Goal: Task Accomplishment & Management: Complete application form

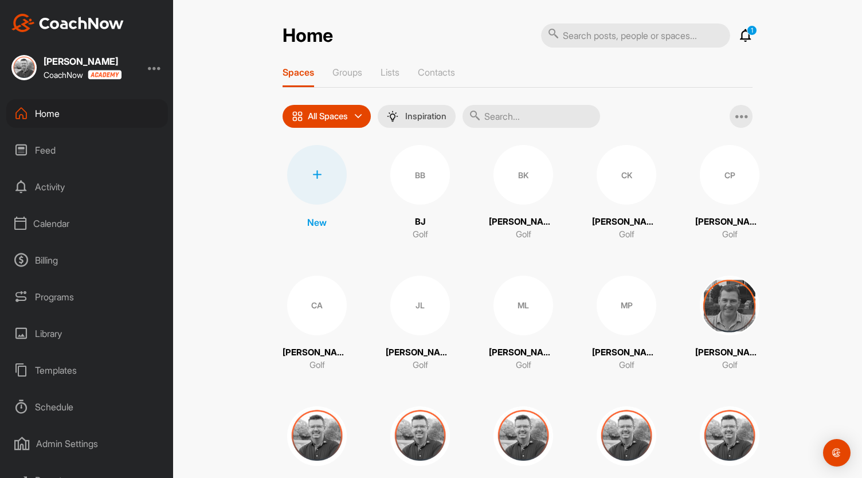
click at [51, 296] on div "Programs" at bounding box center [87, 297] width 162 height 29
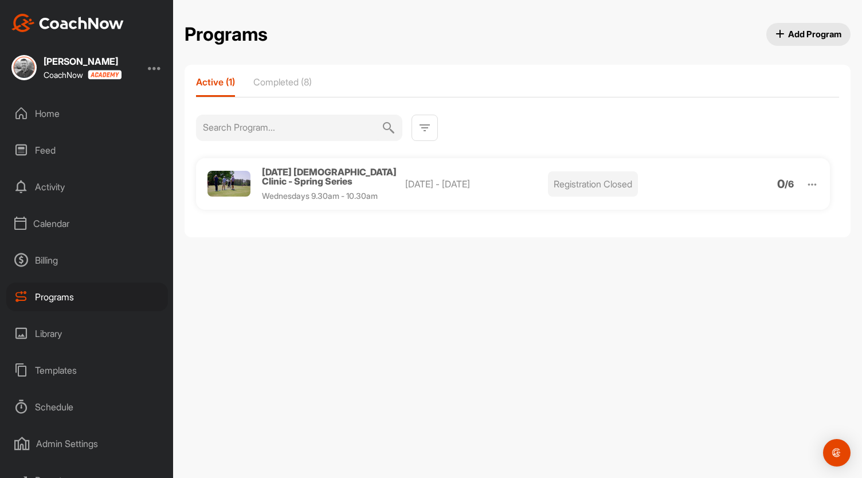
click at [807, 28] on span "Add Program" at bounding box center [809, 34] width 66 height 12
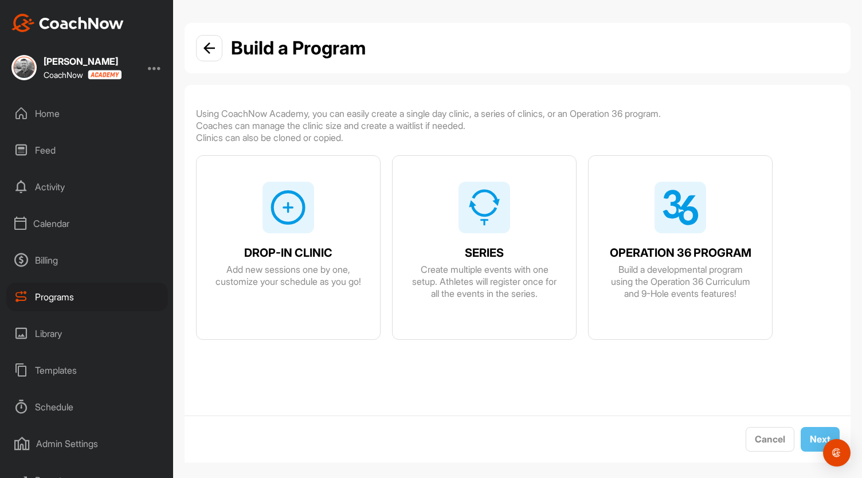
click at [481, 230] on div at bounding box center [485, 208] width 52 height 52
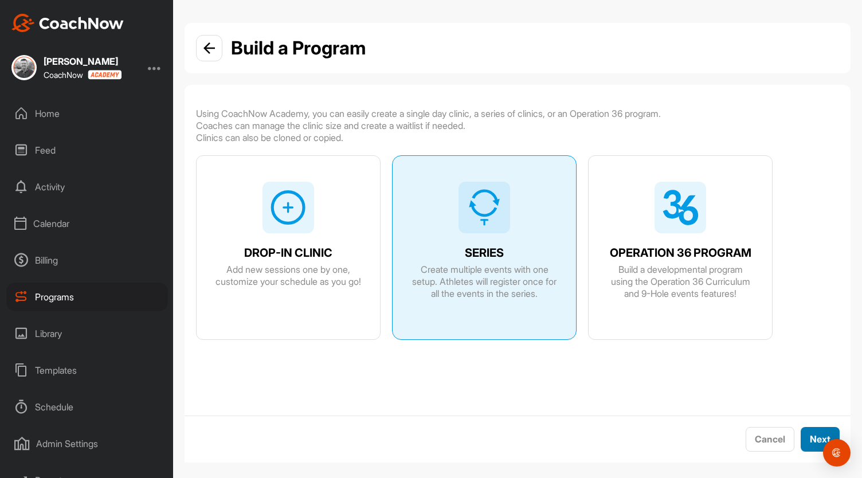
click at [810, 433] on span "Next" at bounding box center [820, 438] width 21 height 11
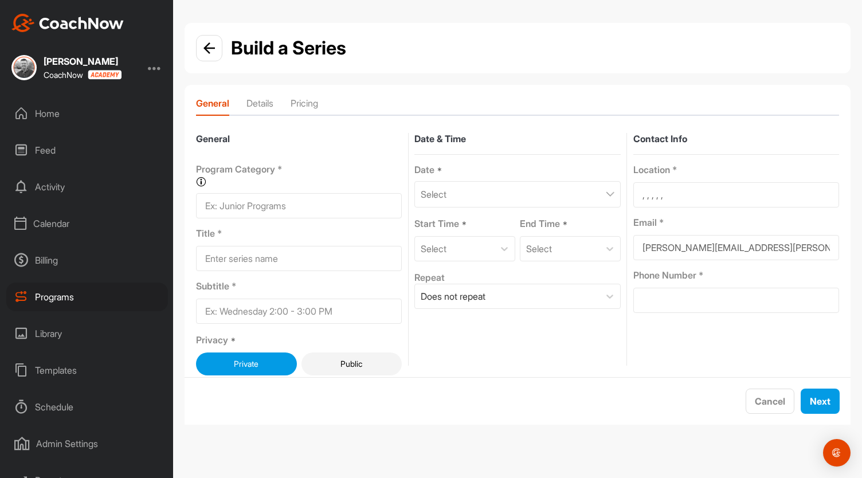
click at [262, 199] on input at bounding box center [299, 205] width 206 height 25
type input "SChool"
click at [235, 253] on input at bounding box center [299, 258] width 206 height 25
type input "Performance Golf 5 Day School"
click at [240, 310] on input at bounding box center [299, 311] width 206 height 25
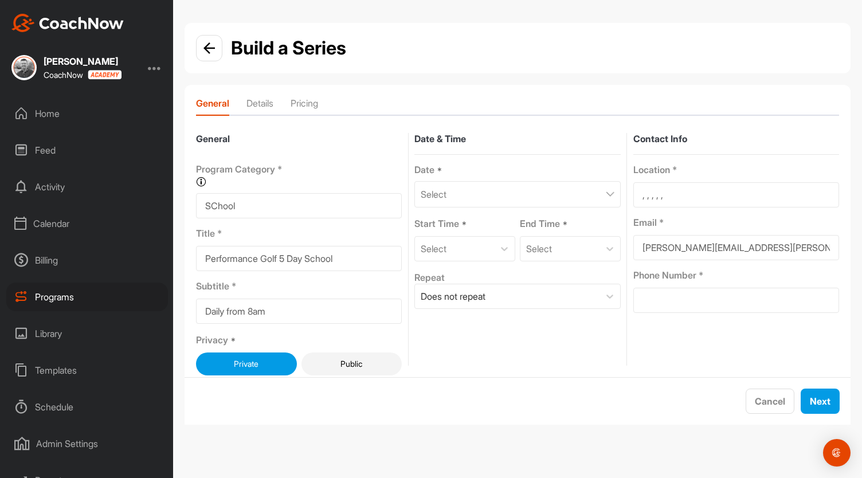
type input "Daily from 8am"
click at [455, 194] on div "Select" at bounding box center [517, 194] width 206 height 26
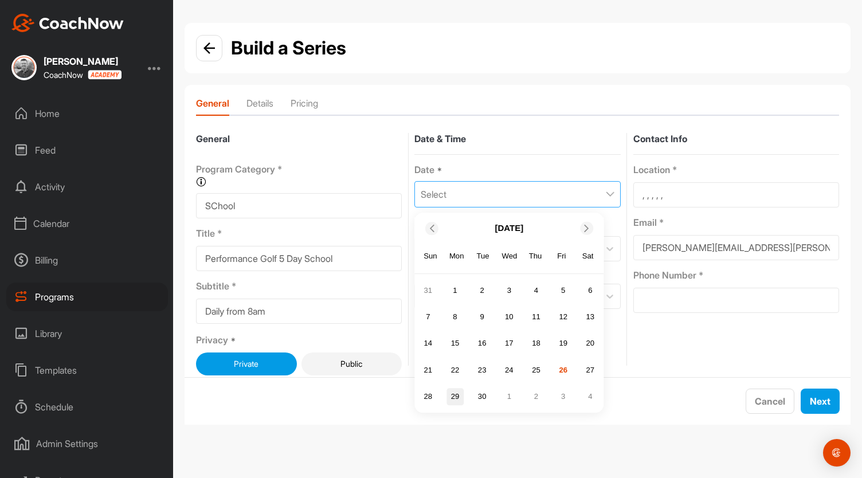
click at [454, 393] on div "29" at bounding box center [455, 396] width 17 height 17
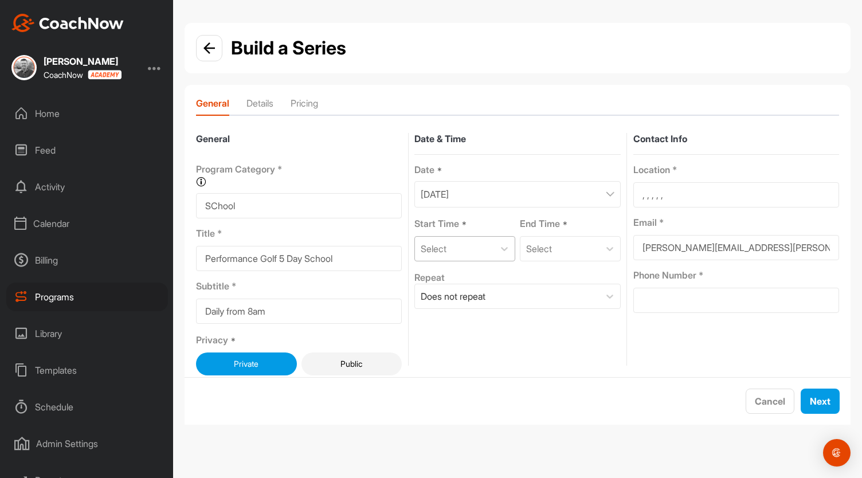
click at [489, 249] on div "Select" at bounding box center [454, 249] width 79 height 24
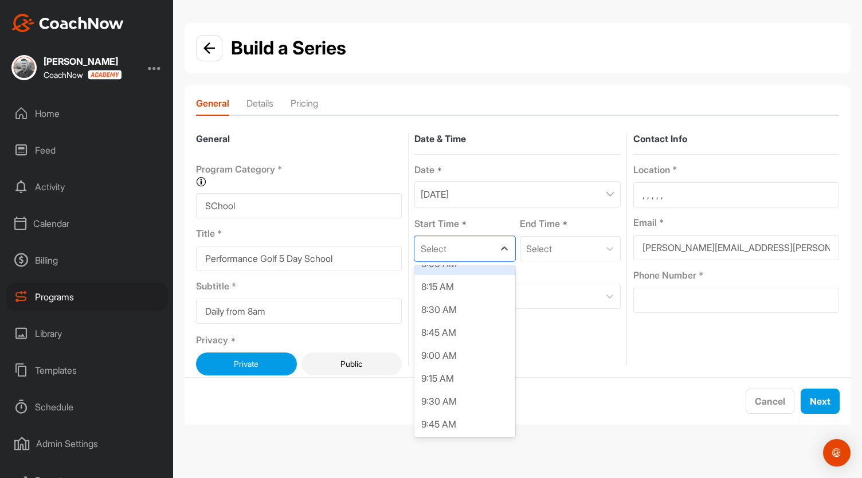
click at [455, 269] on div "8:00 AM" at bounding box center [464, 263] width 101 height 23
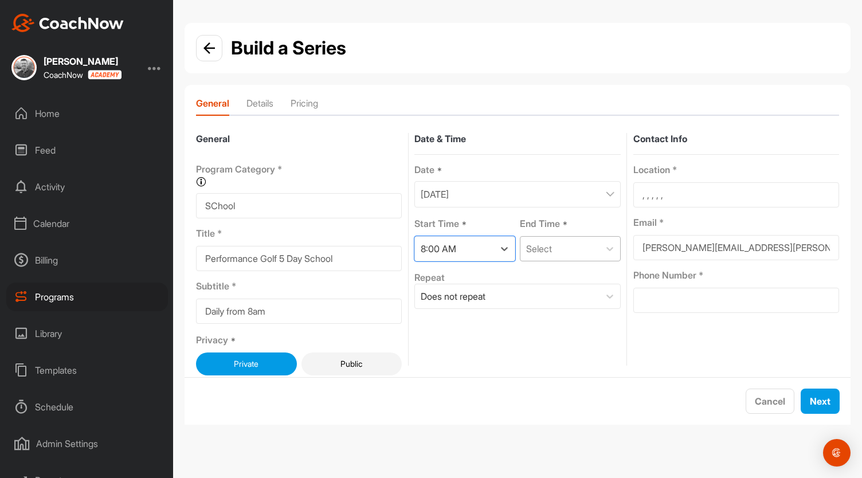
click at [543, 249] on div "Select" at bounding box center [539, 249] width 26 height 14
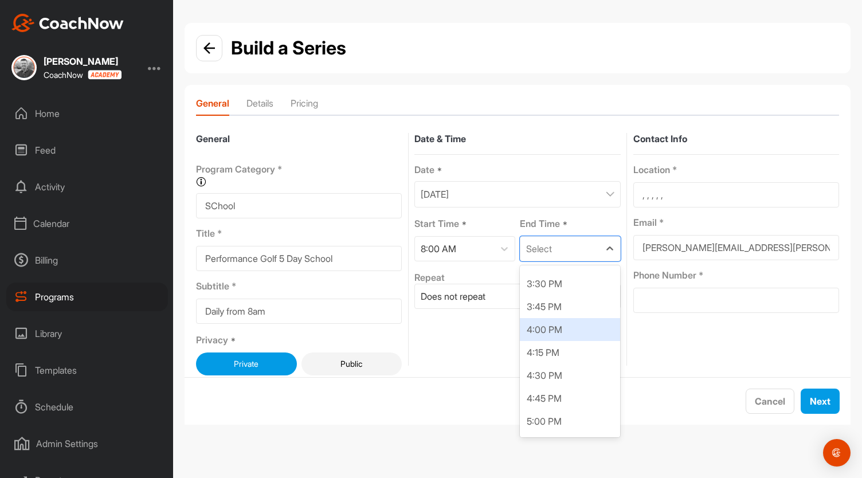
click at [558, 332] on div "4:00 PM" at bounding box center [570, 329] width 101 height 23
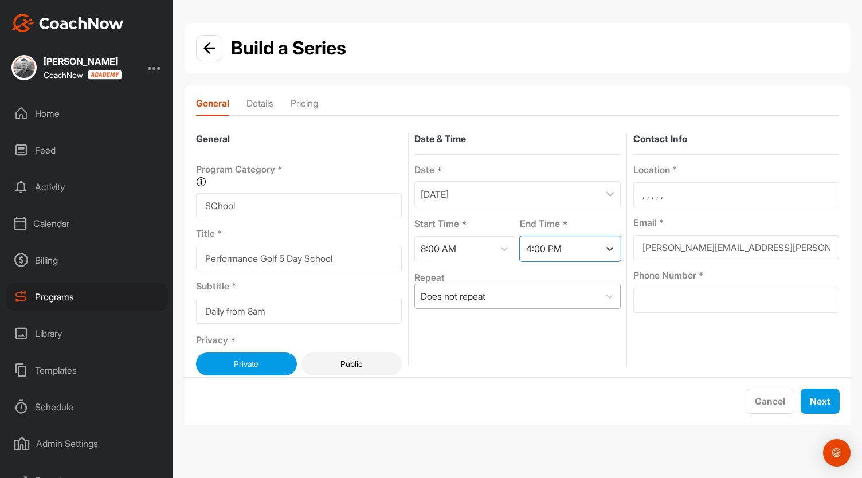
click at [504, 296] on div "Does not repeat" at bounding box center [507, 296] width 184 height 24
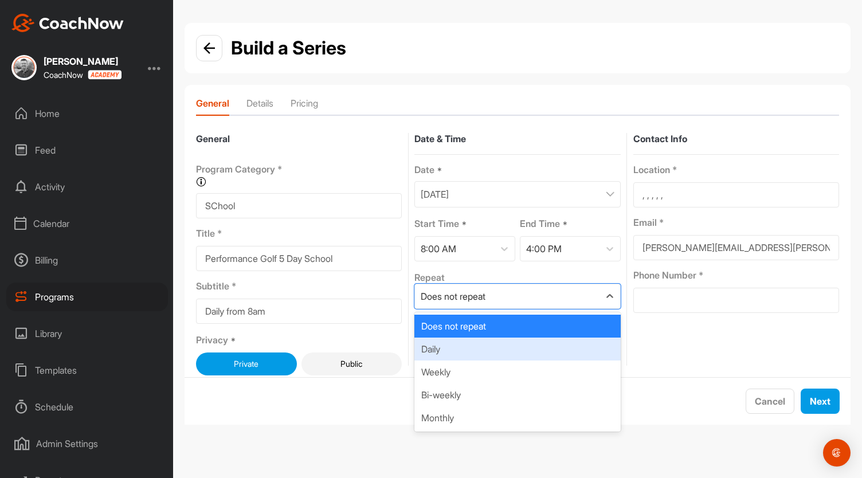
click at [475, 354] on div "Daily" at bounding box center [517, 349] width 206 height 23
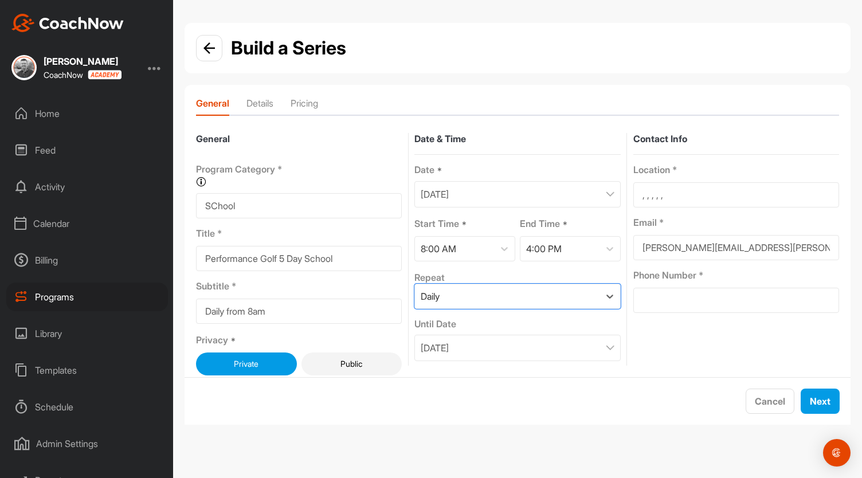
click at [504, 349] on div "[DATE]" at bounding box center [517, 348] width 206 height 26
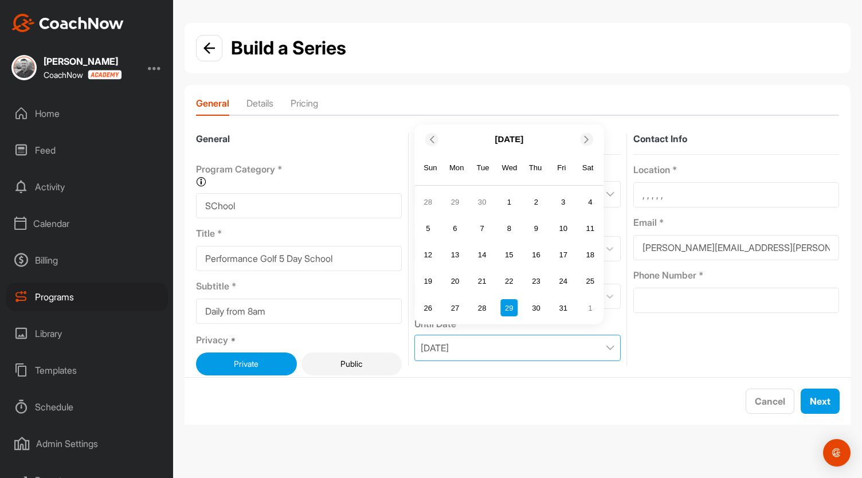
click at [509, 306] on div "29" at bounding box center [508, 307] width 17 height 17
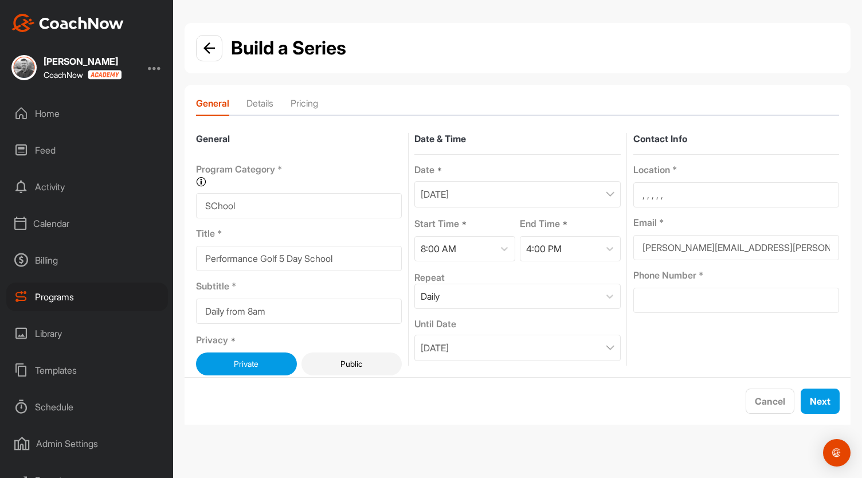
click at [485, 357] on div "[DATE]" at bounding box center [517, 348] width 206 height 26
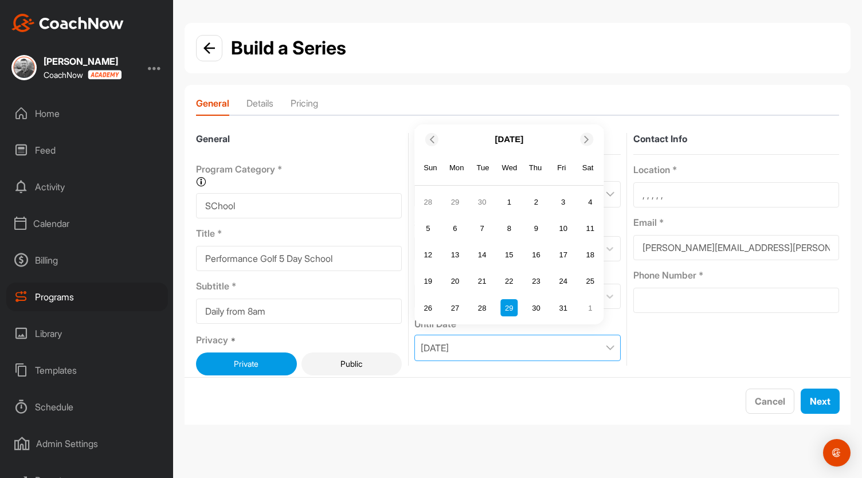
click at [430, 148] on div "[DATE]" at bounding box center [508, 140] width 189 height 22
click at [433, 141] on icon at bounding box center [431, 139] width 7 height 7
click at [516, 304] on div "1" at bounding box center [508, 307] width 17 height 17
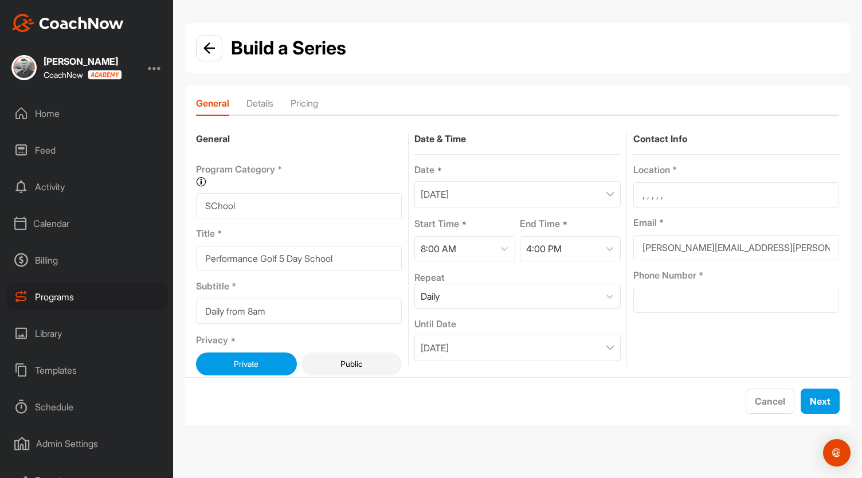
drag, startPoint x: 674, startPoint y: 198, endPoint x: 592, endPoint y: 202, distance: 82.7
click at [592, 202] on div "General Program Category * Organize your programs into categories for custom re…" at bounding box center [517, 249] width 643 height 233
type input "[GEOGRAPHIC_DATA]"
click at [667, 295] on input at bounding box center [736, 300] width 206 height 25
type input "0403290992"
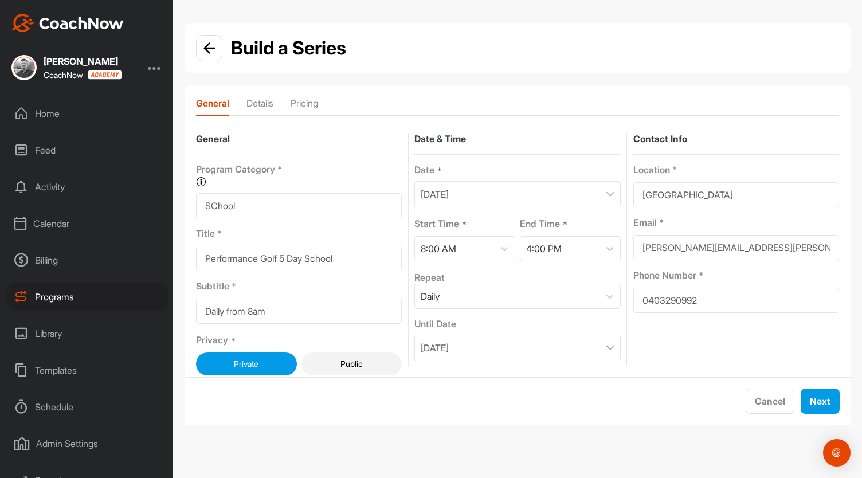
click at [361, 371] on button "Public" at bounding box center [352, 364] width 101 height 23
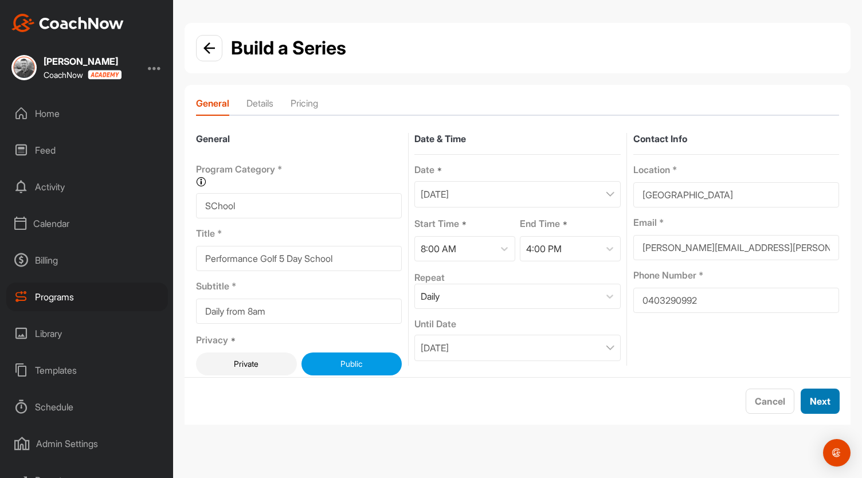
click at [828, 400] on span "Next" at bounding box center [820, 401] width 21 height 11
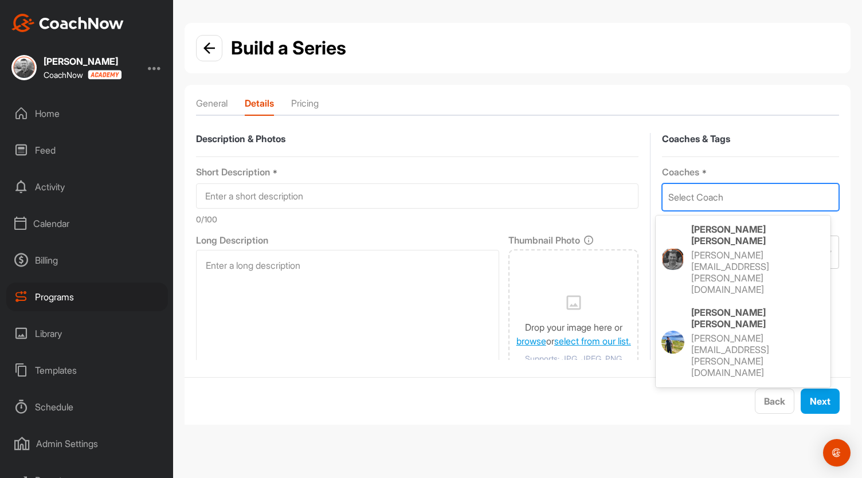
click at [738, 198] on div "Select Coach" at bounding box center [751, 197] width 176 height 26
click at [728, 416] on p "[PERSON_NAME][EMAIL_ADDRESS][PERSON_NAME][DOMAIN_NAME]" at bounding box center [746, 439] width 110 height 46
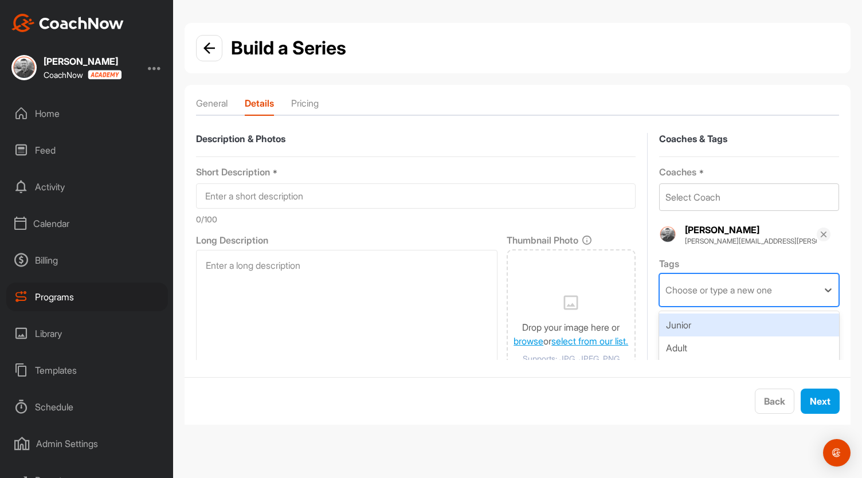
click at [716, 297] on div "Choose or type a new one" at bounding box center [739, 290] width 158 height 32
type input "golf school"
click at [696, 331] on div "golf school (New Tag)" at bounding box center [749, 325] width 180 height 23
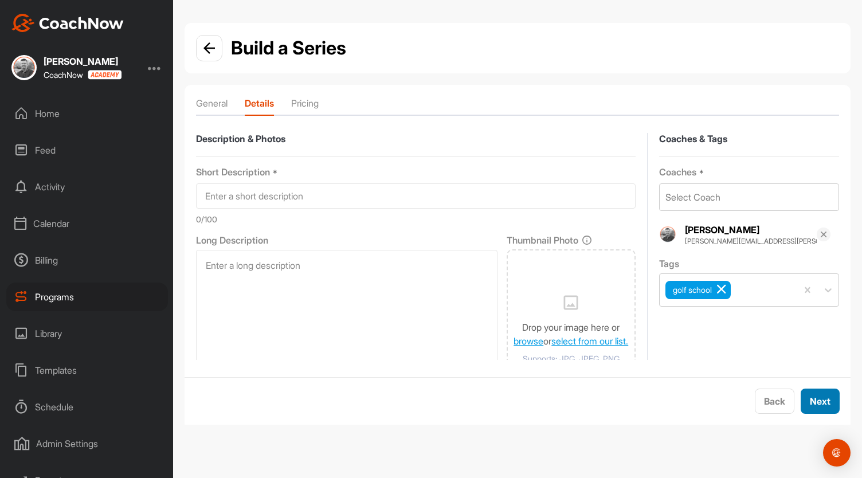
click at [821, 398] on span "Next" at bounding box center [820, 401] width 21 height 11
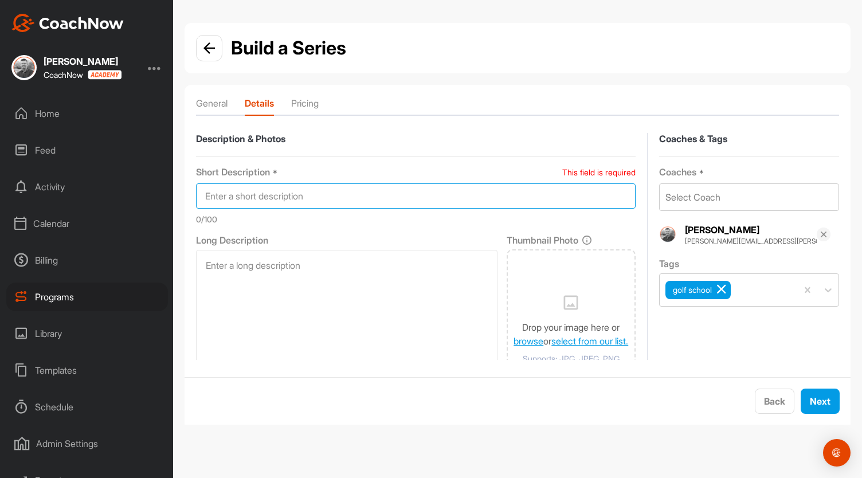
click at [334, 192] on input at bounding box center [416, 195] width 440 height 25
type input "TEST"
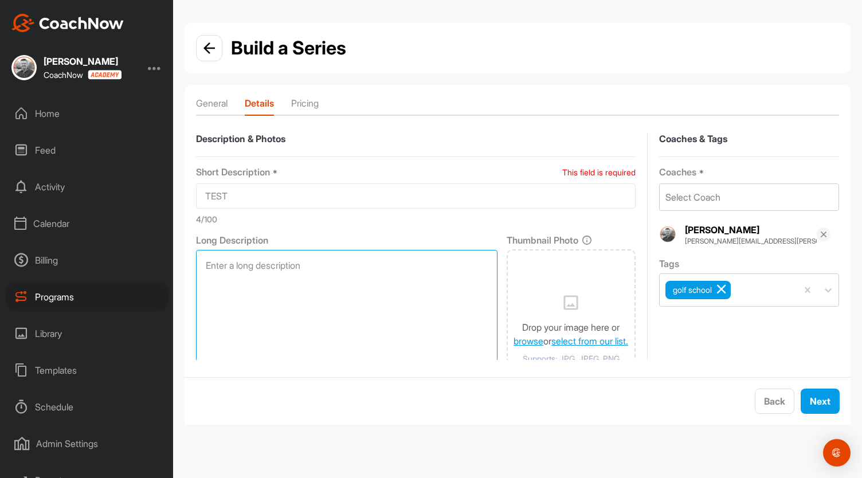
click at [280, 254] on textarea at bounding box center [347, 330] width 302 height 160
type textarea "TEST"
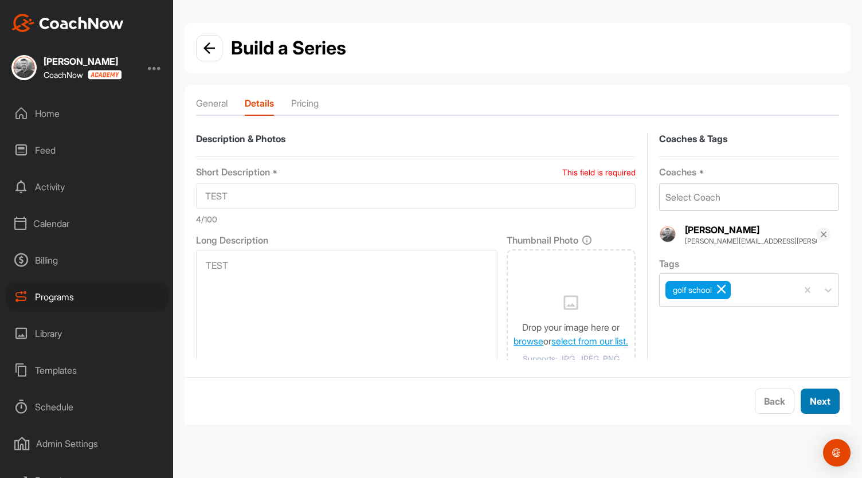
click at [813, 394] on div "Next" at bounding box center [820, 401] width 21 height 14
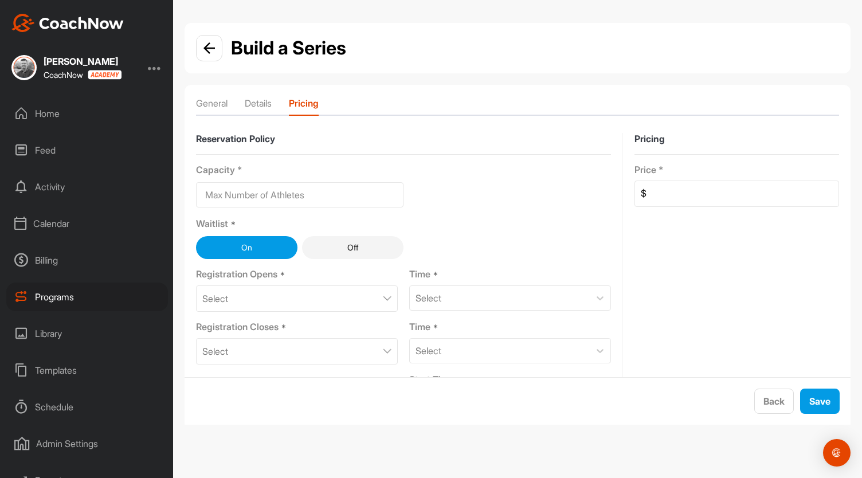
click at [307, 202] on input at bounding box center [299, 194] width 207 height 25
type input "4"
click at [342, 253] on button "Off" at bounding box center [352, 247] width 101 height 23
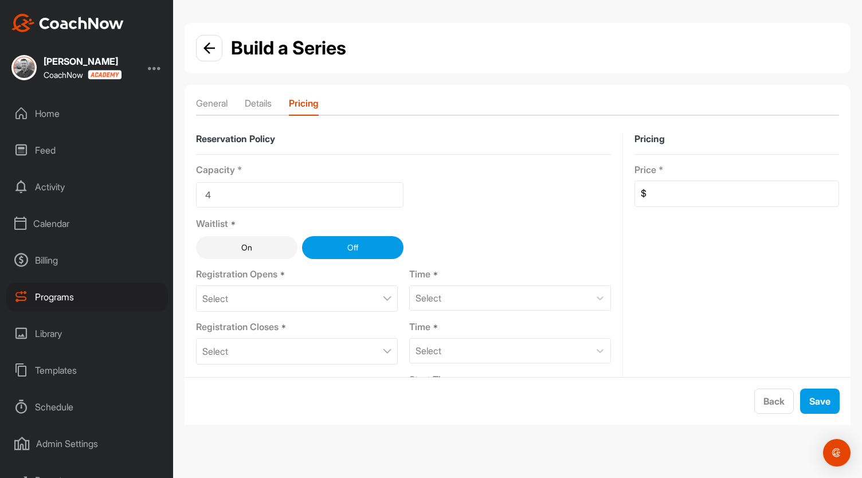
click at [265, 239] on button "On" at bounding box center [246, 247] width 101 height 23
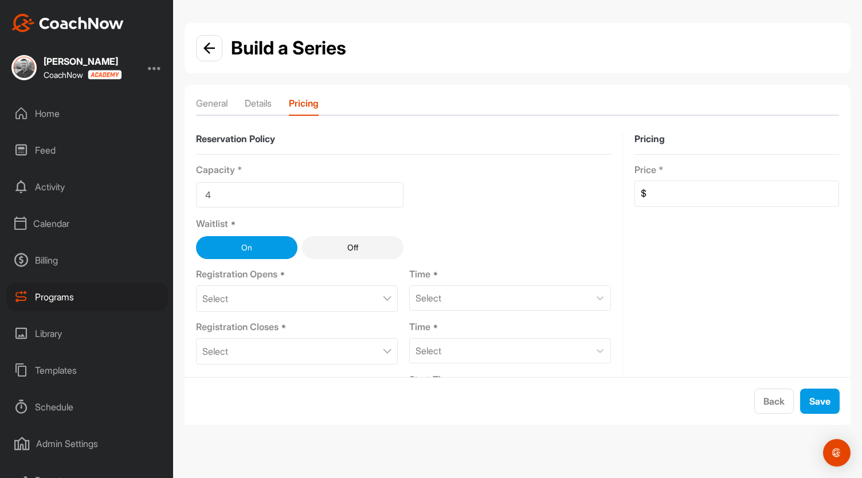
click at [307, 293] on div "Select" at bounding box center [297, 298] width 202 height 26
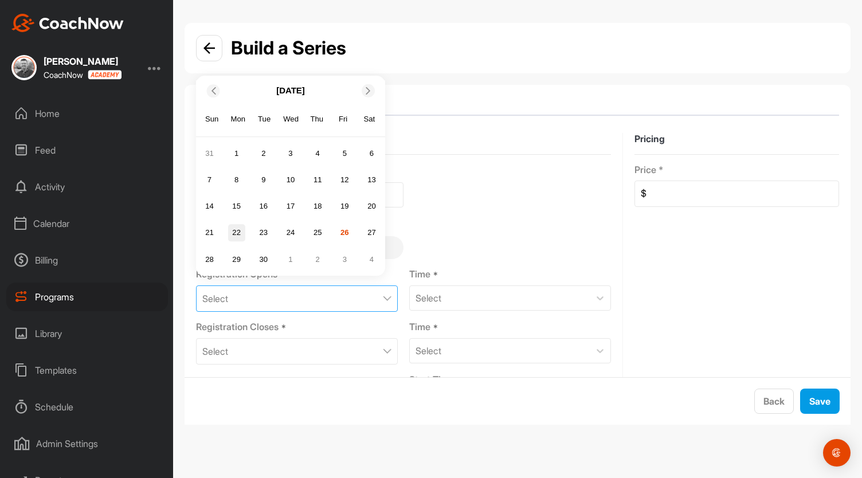
click at [232, 233] on div "22" at bounding box center [236, 232] width 17 height 17
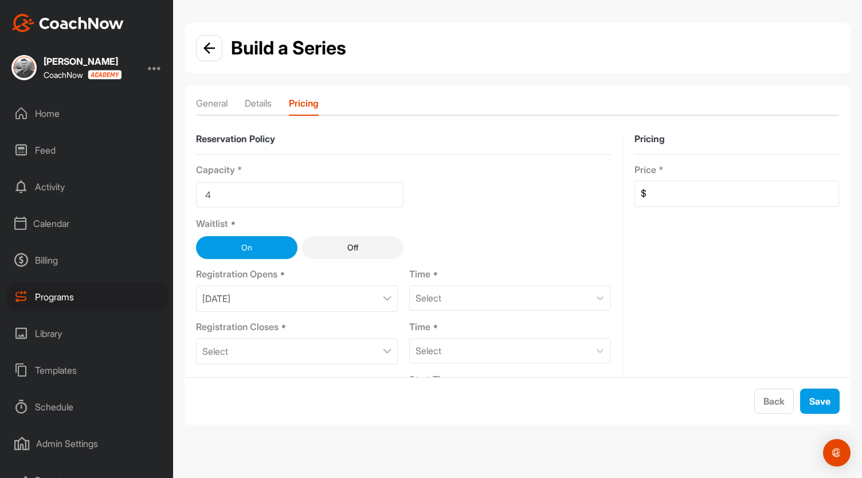
click at [295, 301] on div "[DATE]" at bounding box center [297, 298] width 202 height 26
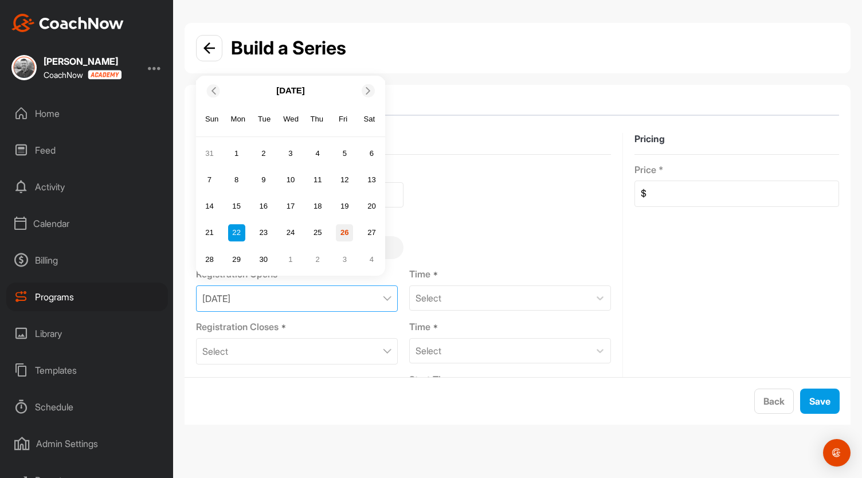
click at [348, 232] on div "26" at bounding box center [344, 232] width 17 height 17
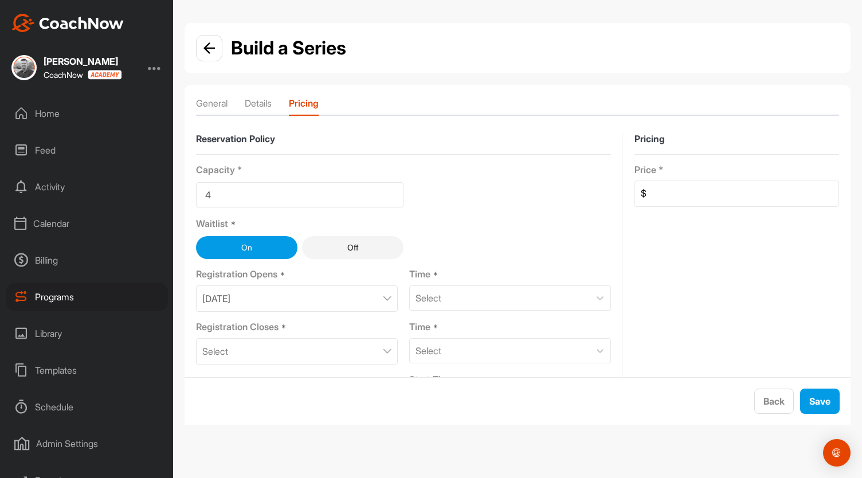
click at [297, 346] on div "Select" at bounding box center [297, 351] width 202 height 26
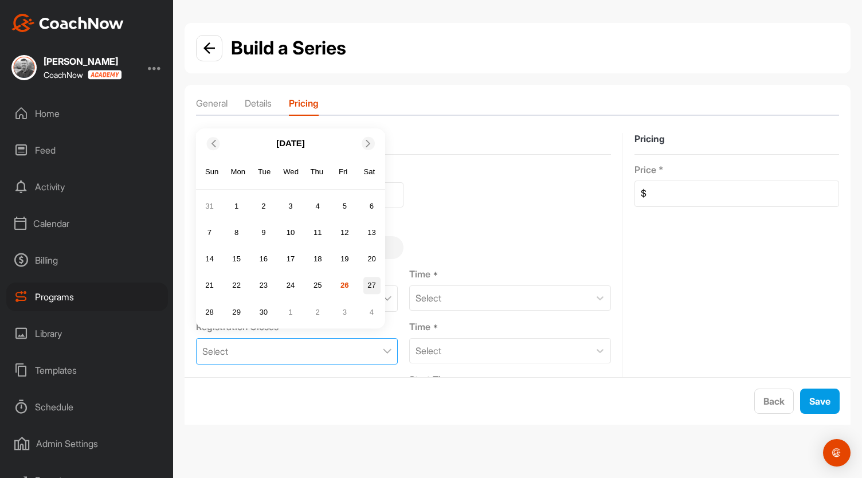
click at [373, 285] on div "27" at bounding box center [371, 285] width 17 height 17
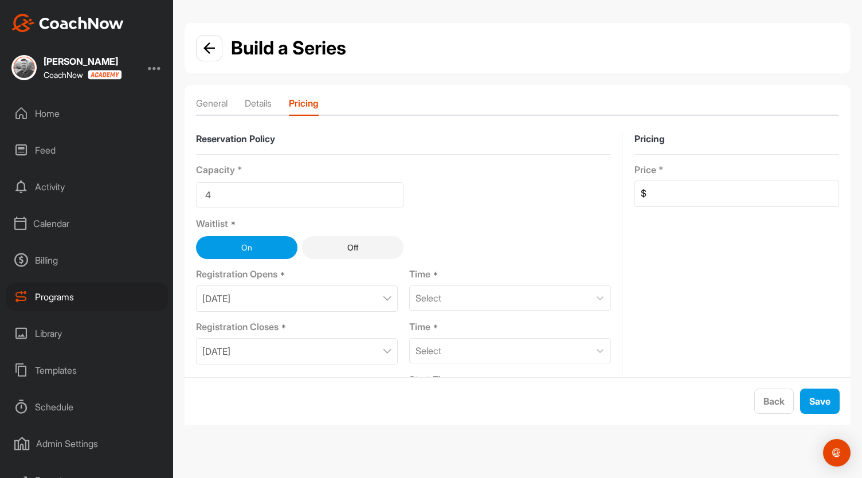
scroll to position [50, 0]
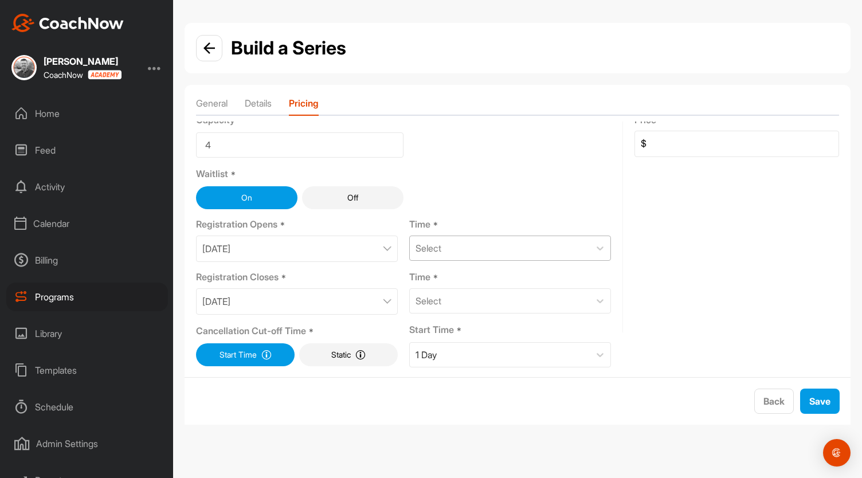
click at [438, 244] on div "Select" at bounding box center [429, 248] width 26 height 14
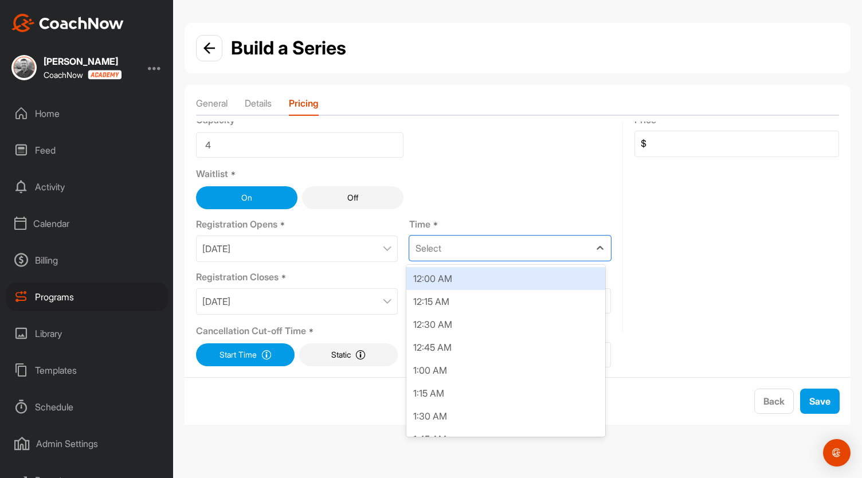
click at [445, 281] on div "12:00 AM" at bounding box center [505, 278] width 199 height 23
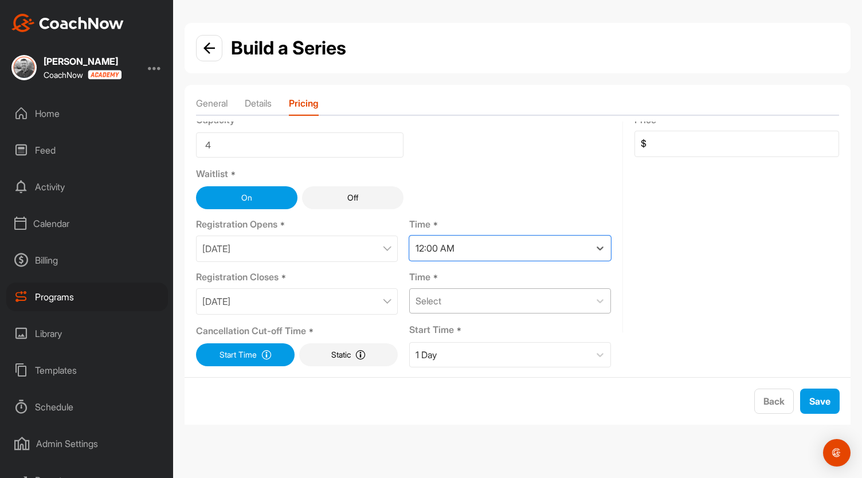
click at [440, 302] on div "Select" at bounding box center [500, 301] width 180 height 24
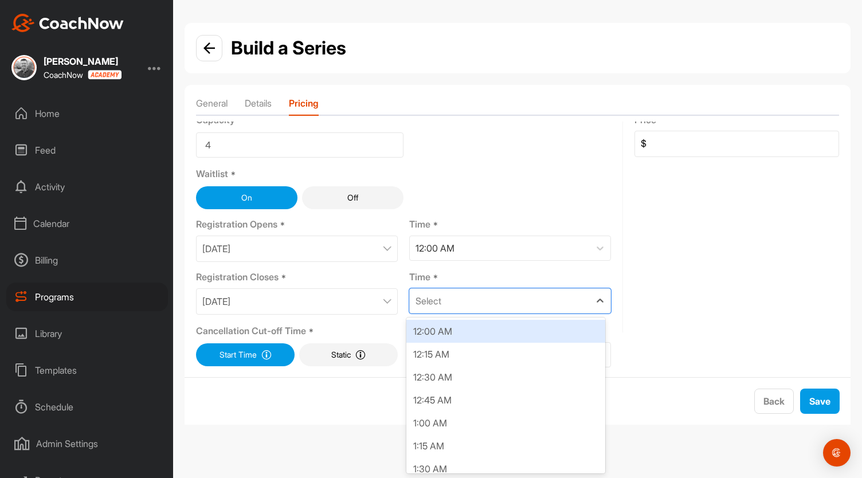
click at [432, 326] on div "12:00 AM" at bounding box center [505, 331] width 199 height 23
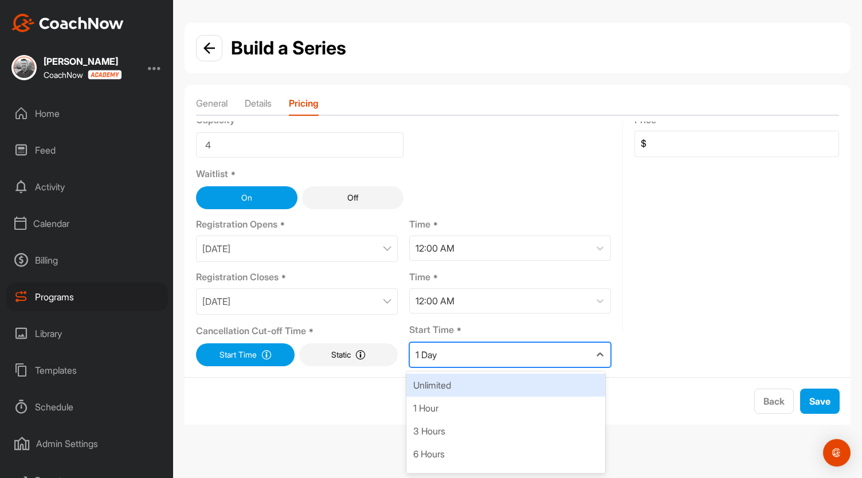
click at [455, 355] on div "1 Day" at bounding box center [500, 355] width 180 height 24
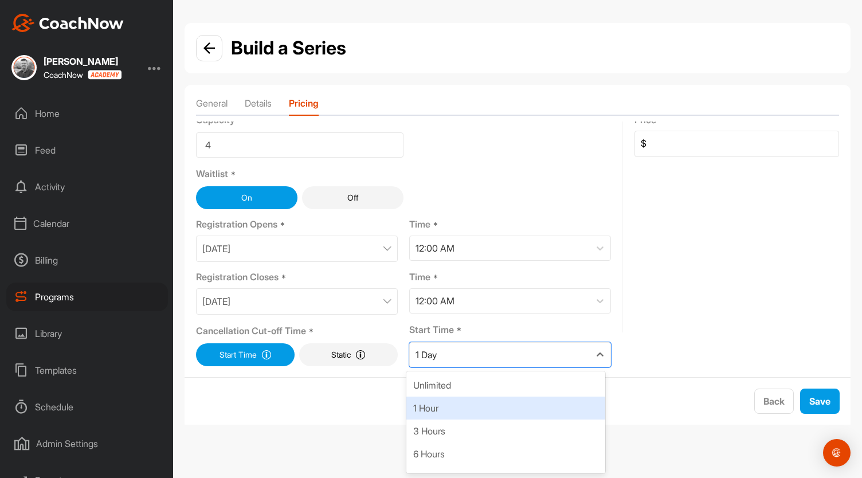
click at [451, 409] on div "1 Hour" at bounding box center [505, 408] width 199 height 23
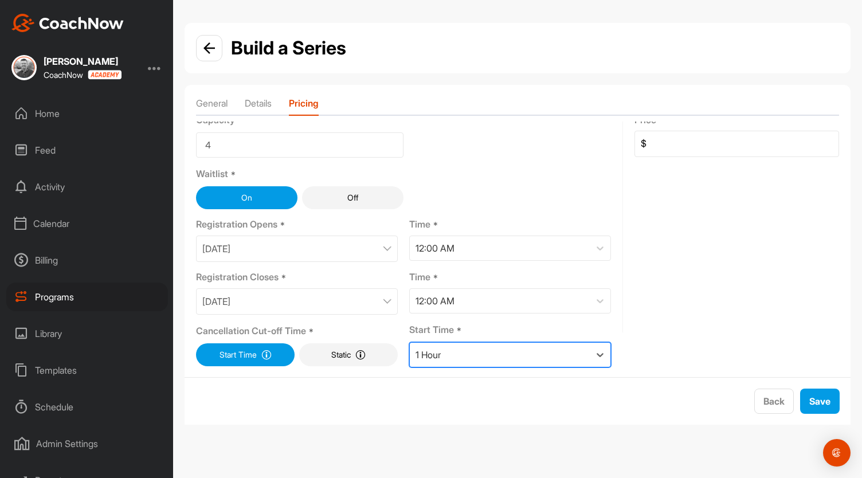
click at [430, 348] on div "1 Hour" at bounding box center [428, 355] width 25 height 14
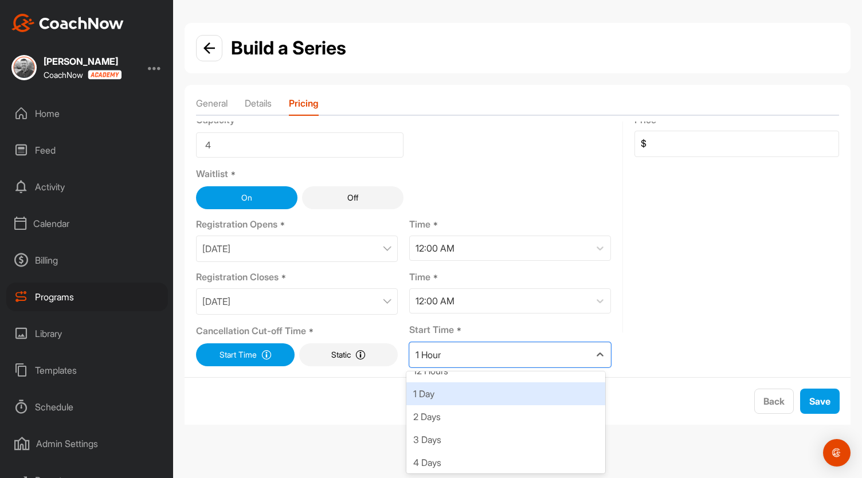
click at [435, 391] on div "1 Day" at bounding box center [505, 393] width 199 height 23
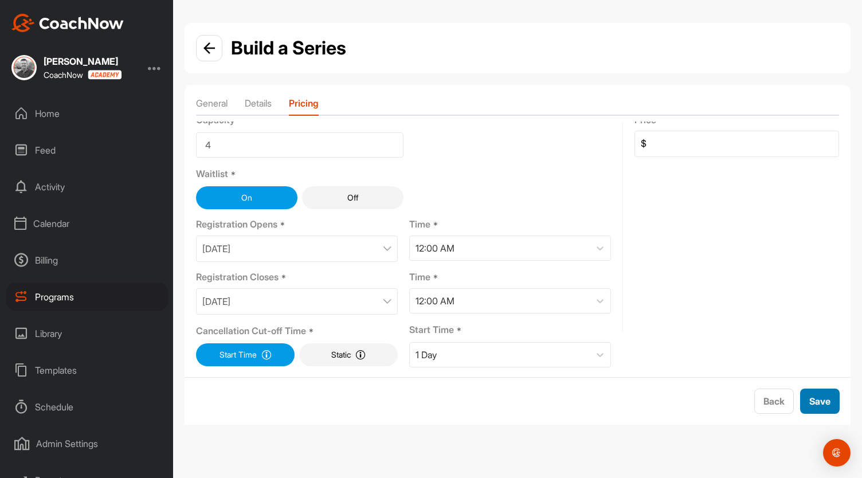
click at [813, 395] on div "Save" at bounding box center [819, 401] width 21 height 14
type input "899"
click at [812, 404] on span "Save" at bounding box center [819, 401] width 21 height 11
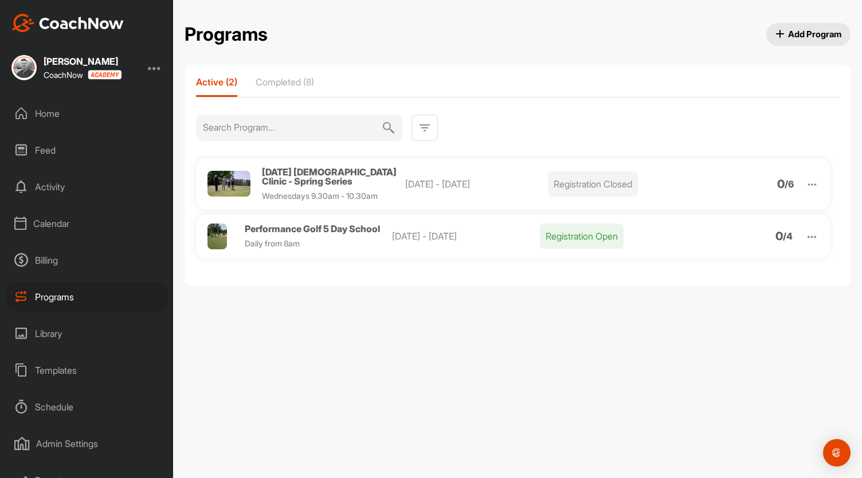
click at [63, 367] on div "Templates" at bounding box center [87, 370] width 162 height 29
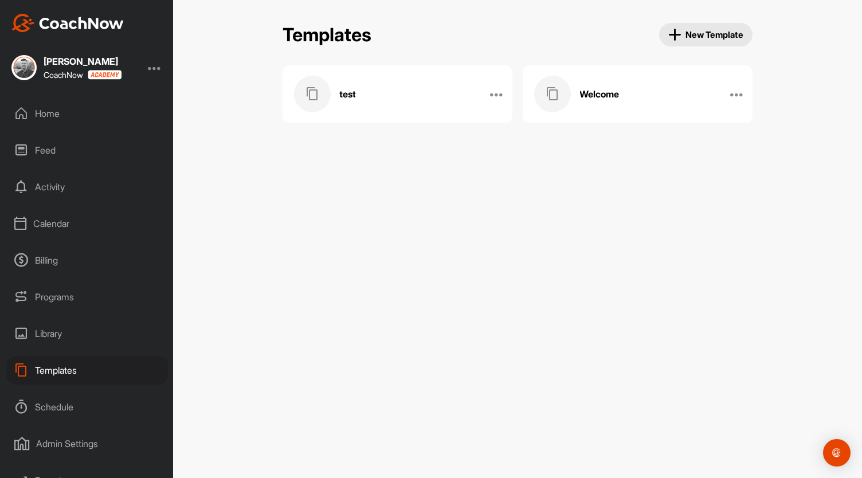
click at [598, 91] on h3 "Welcome" at bounding box center [600, 94] width 40 height 12
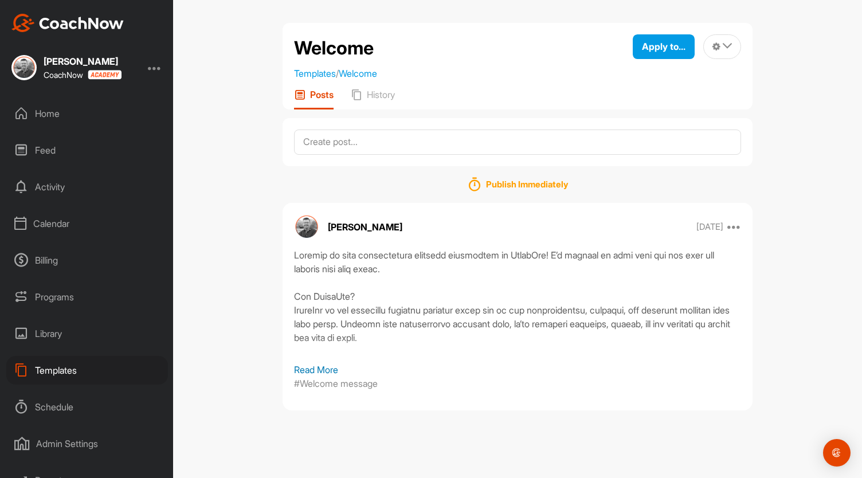
click at [331, 368] on p "Read More" at bounding box center [517, 370] width 447 height 14
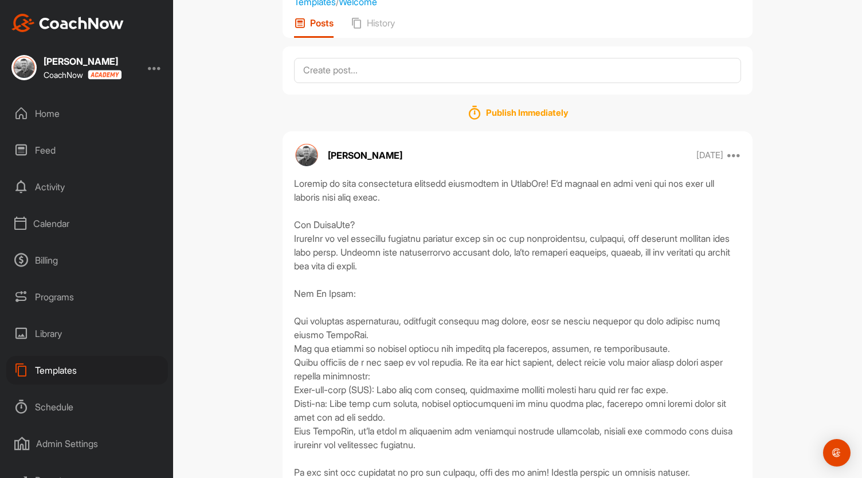
scroll to position [160, 0]
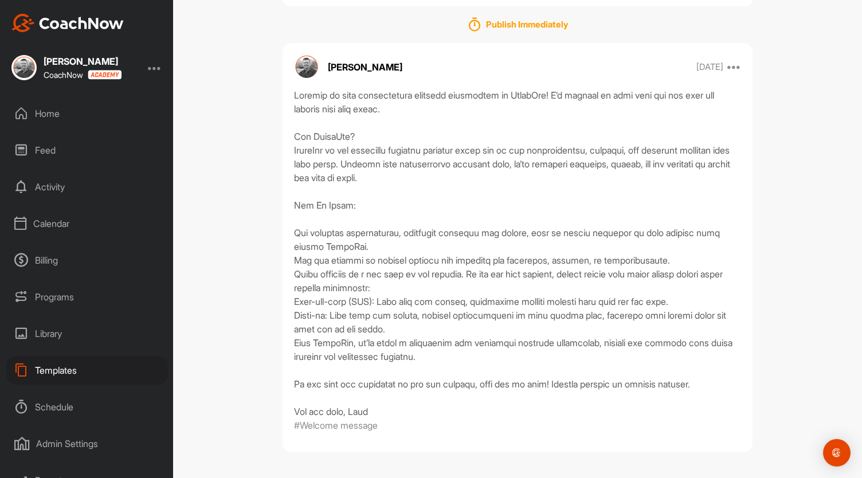
click at [48, 148] on div "Feed" at bounding box center [87, 150] width 162 height 29
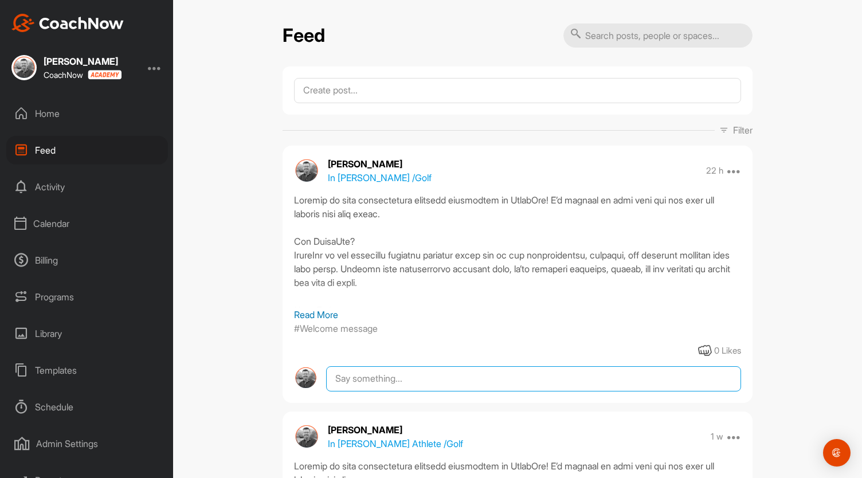
click at [353, 370] on textarea at bounding box center [533, 378] width 415 height 25
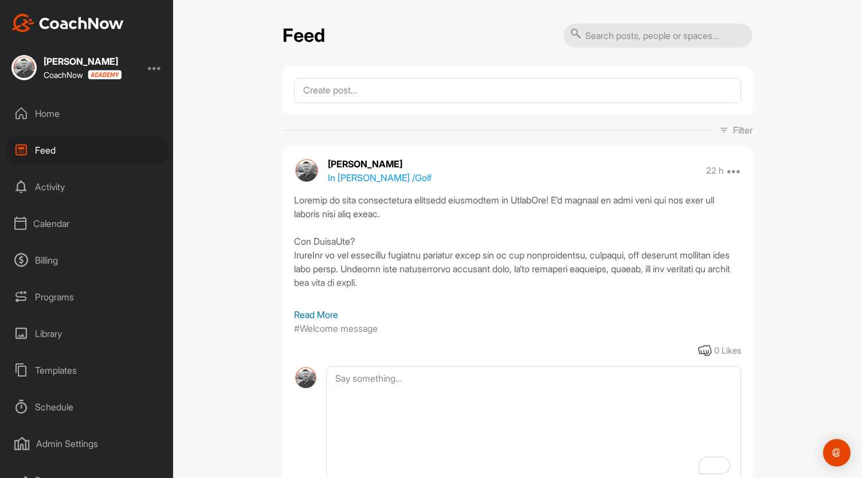
click at [65, 408] on div "Schedule" at bounding box center [87, 407] width 162 height 29
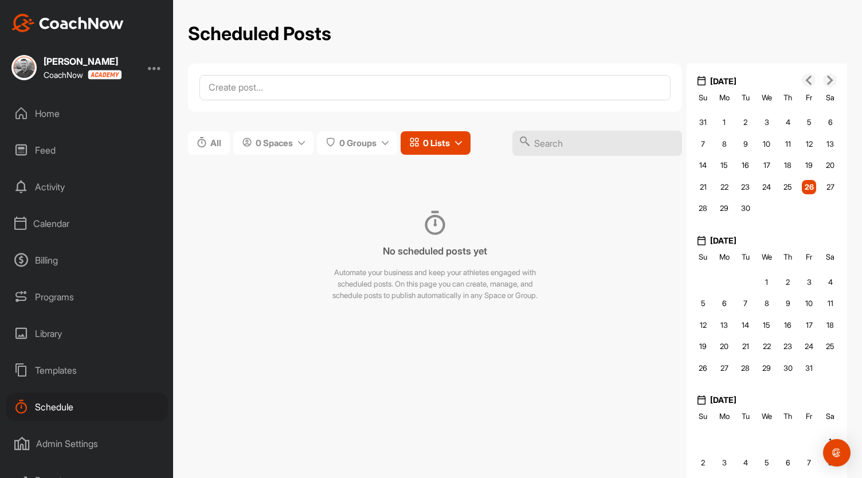
click at [429, 143] on span "0 Lists" at bounding box center [436, 143] width 27 height 12
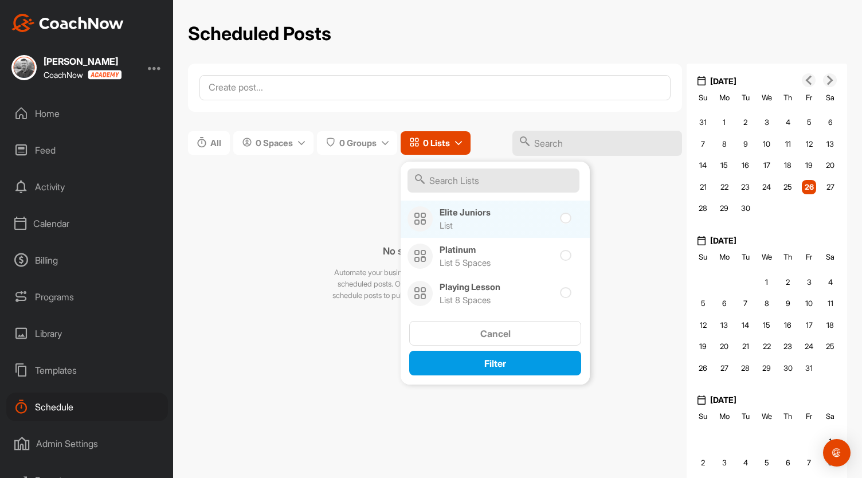
click at [462, 218] on div "Elite Juniors List" at bounding box center [472, 219] width 64 height 26
checkbox input "true"
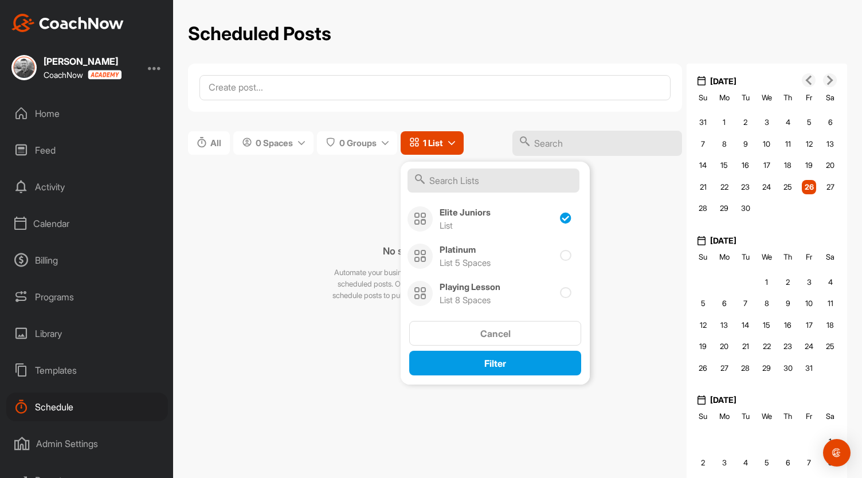
click at [263, 260] on div "No scheduled posts yet Automate your business and keep your athletes engaged wi…" at bounding box center [435, 256] width 494 height 142
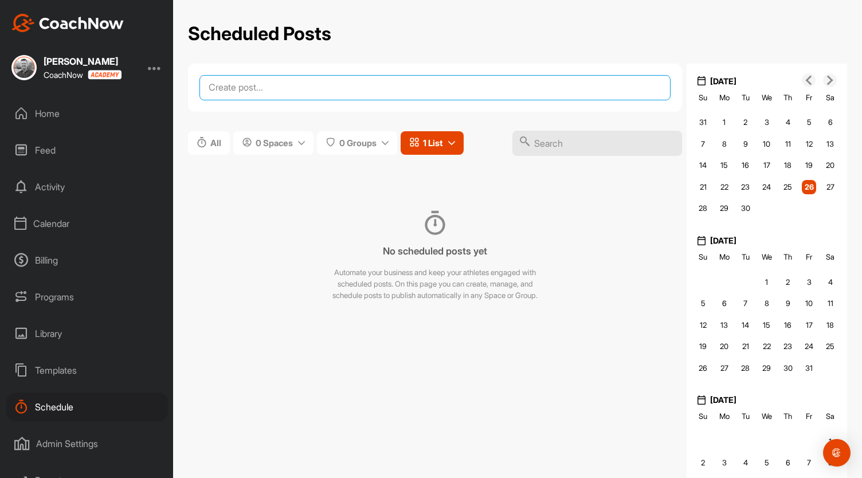
click at [267, 87] on textarea at bounding box center [434, 87] width 471 height 25
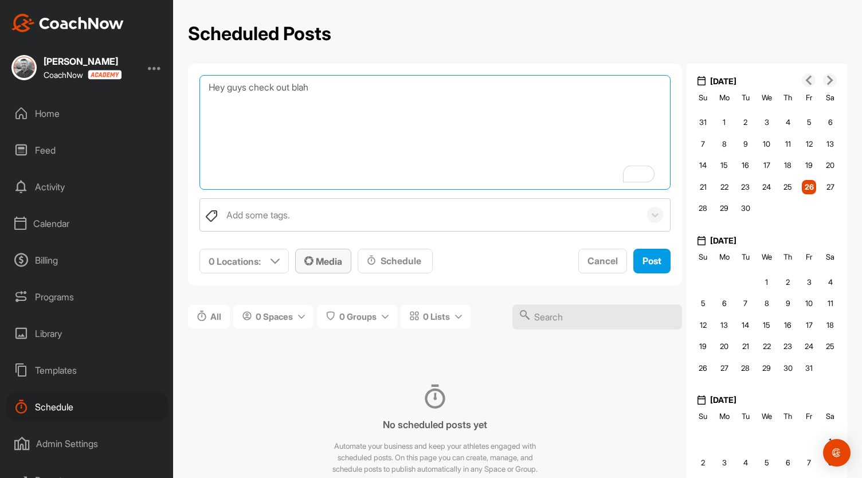
type textarea "Hey guys check out blah"
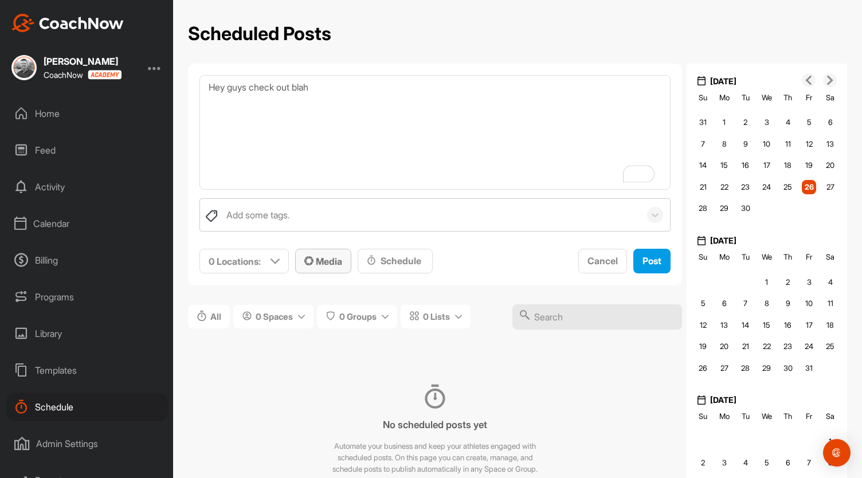
click at [315, 261] on span "Media" at bounding box center [323, 261] width 38 height 11
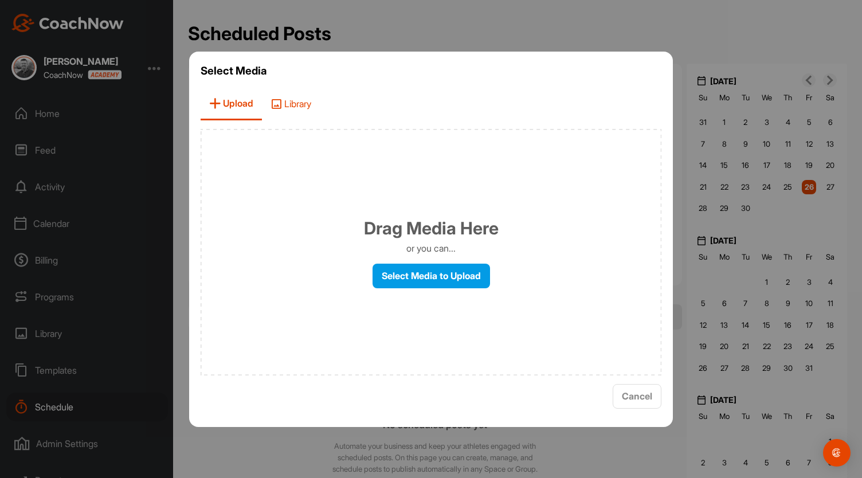
click at [288, 107] on span "Library" at bounding box center [291, 104] width 58 height 33
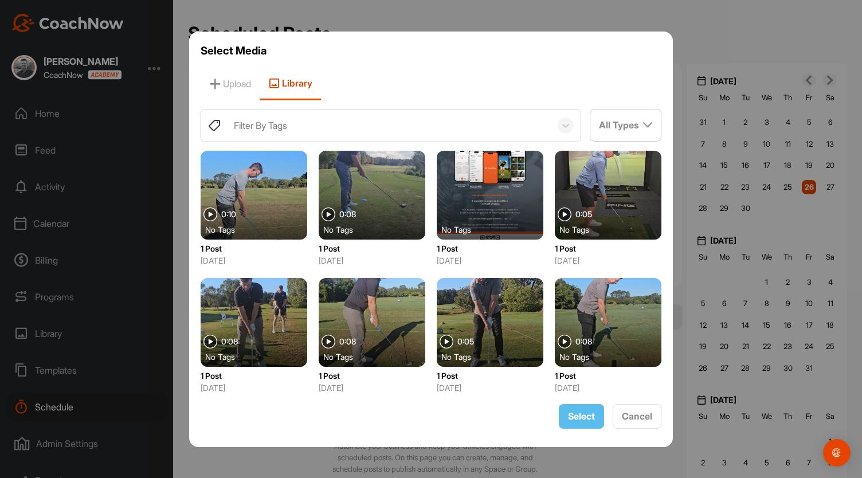
click at [244, 208] on div at bounding box center [254, 195] width 107 height 89
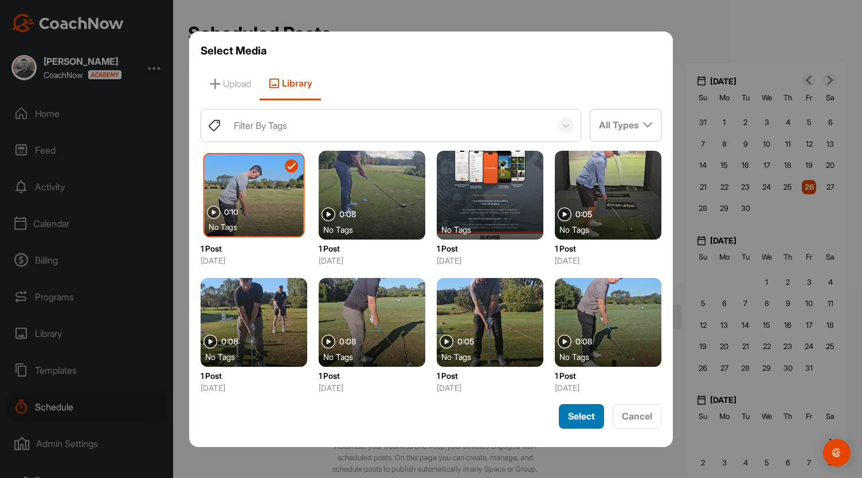
click at [574, 415] on span "Select" at bounding box center [581, 415] width 27 height 11
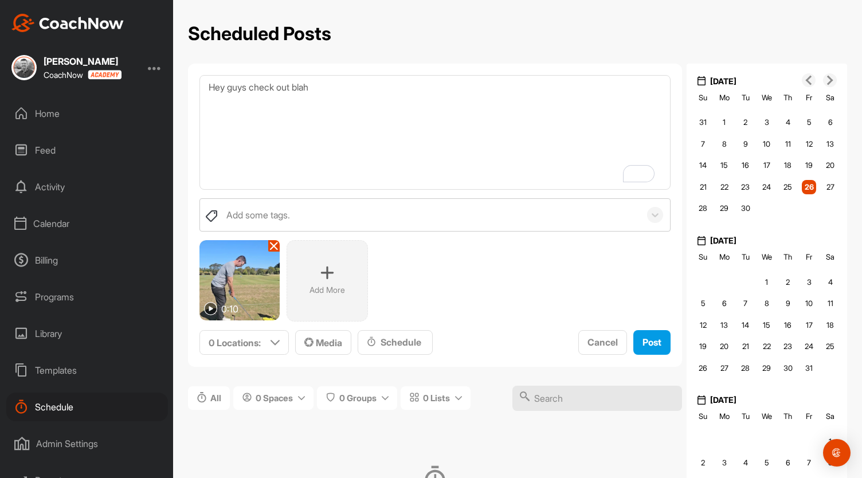
scroll to position [111, 0]
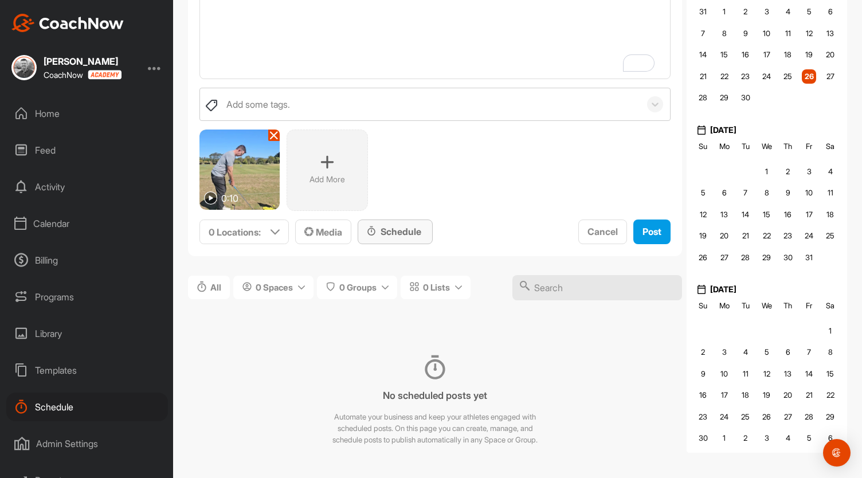
click at [417, 231] on div "Schedule" at bounding box center [395, 232] width 57 height 14
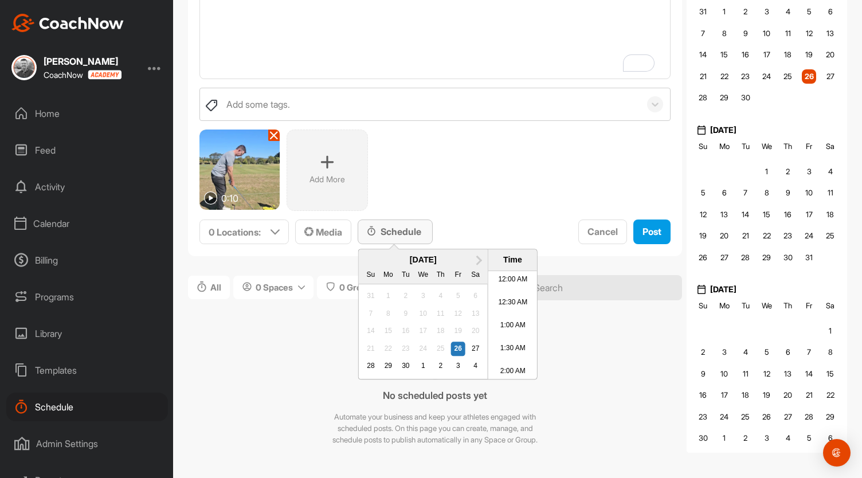
scroll to position [485, 0]
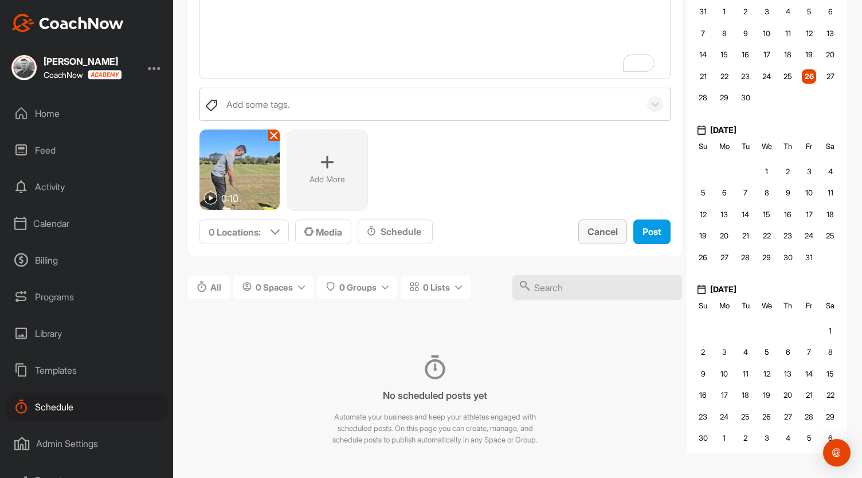
click at [597, 235] on span "Cancel" at bounding box center [603, 231] width 30 height 11
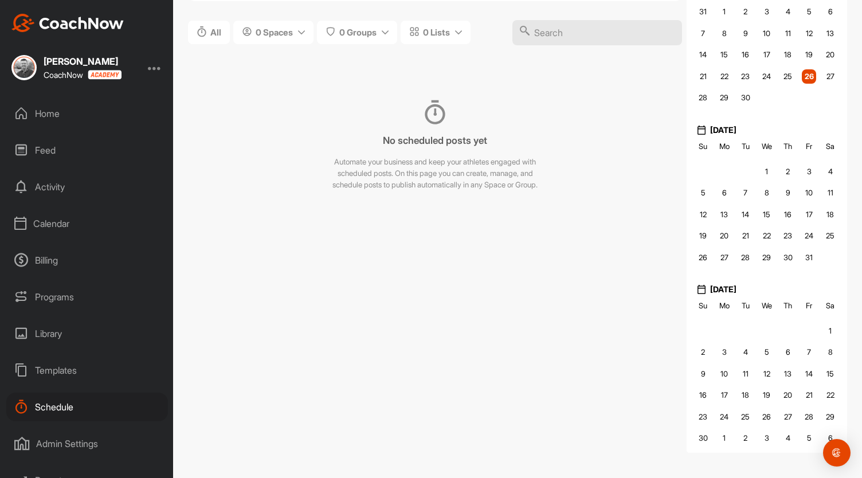
click at [54, 114] on div "Home" at bounding box center [87, 113] width 162 height 29
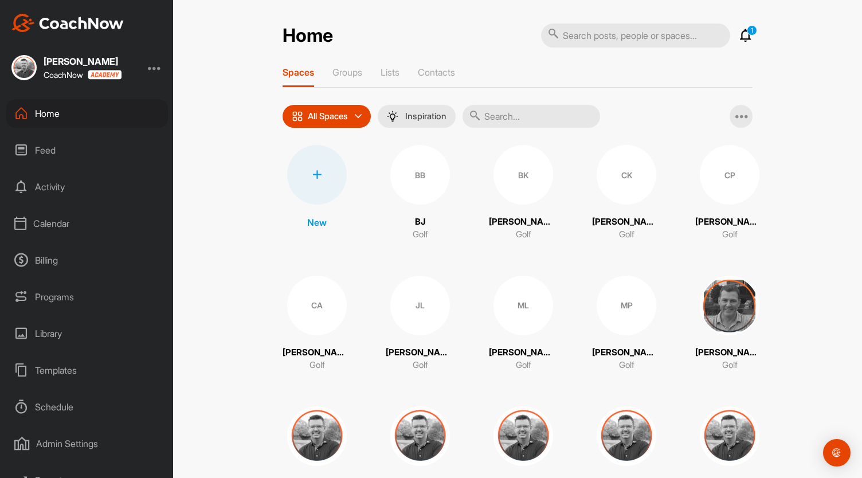
click at [422, 181] on div "BB" at bounding box center [420, 175] width 60 height 60
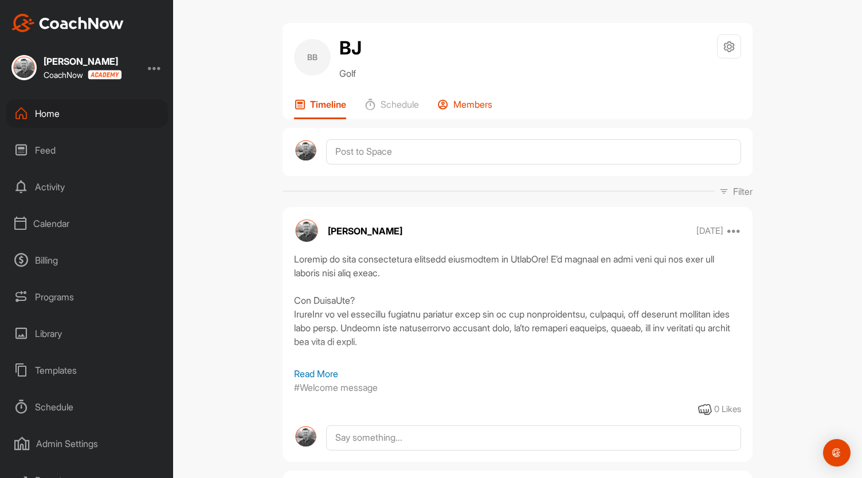
click at [473, 106] on p "Members" at bounding box center [472, 104] width 39 height 11
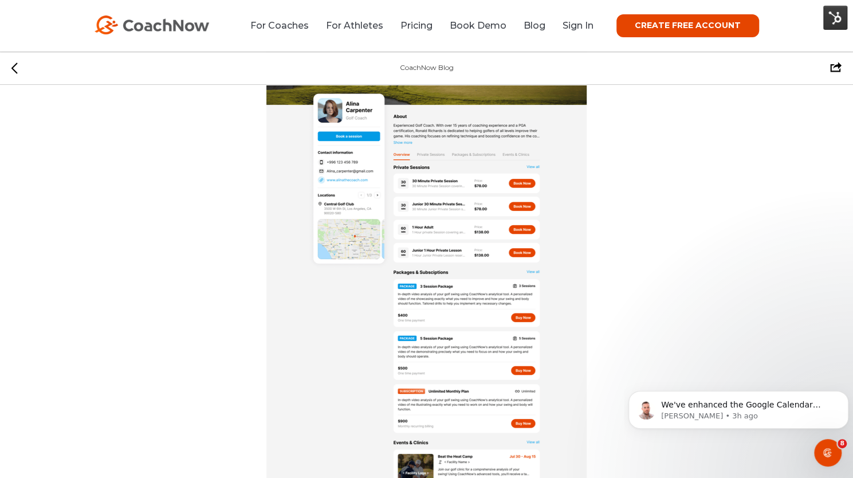
scroll to position [4849, 0]
